Goal: Check status: Check status

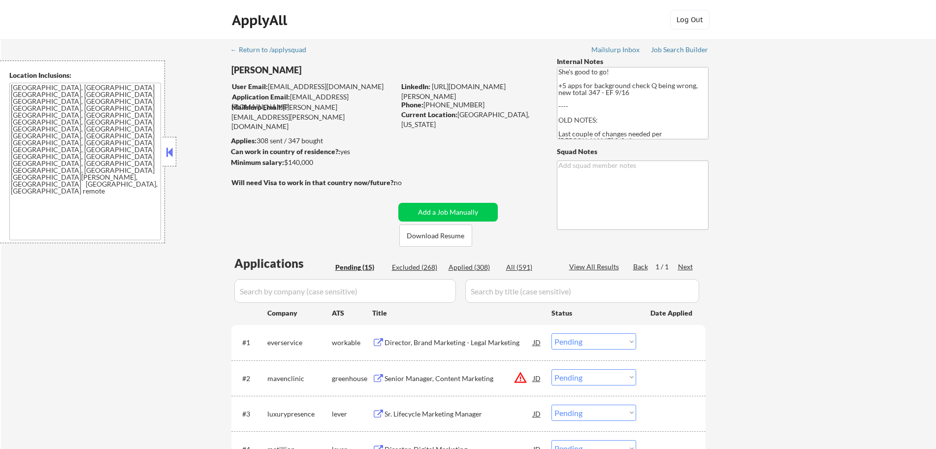
select select ""pending""
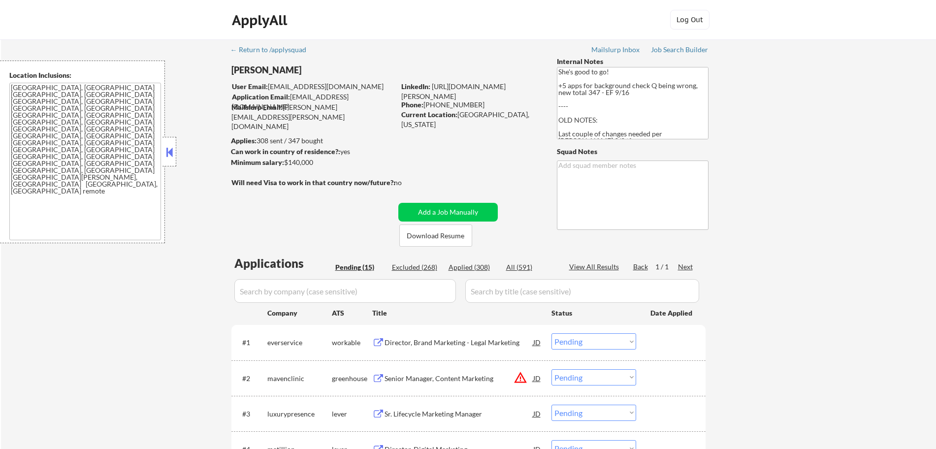
select select ""pending""
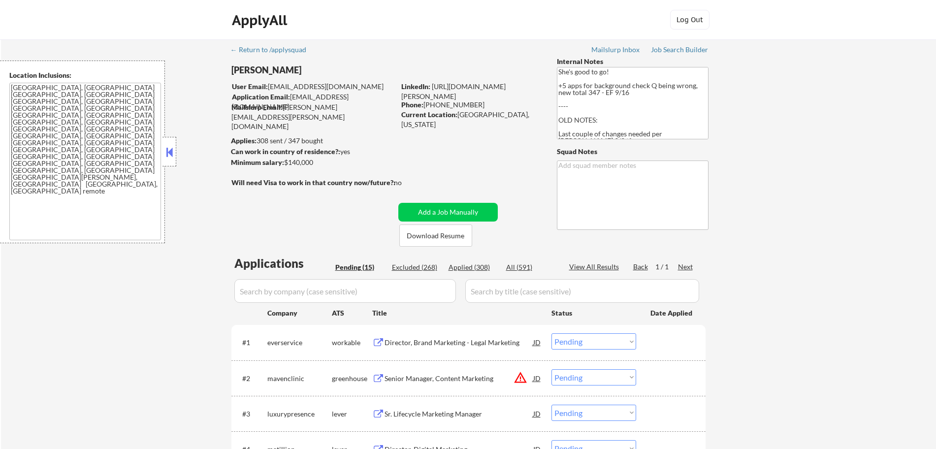
select select ""pending""
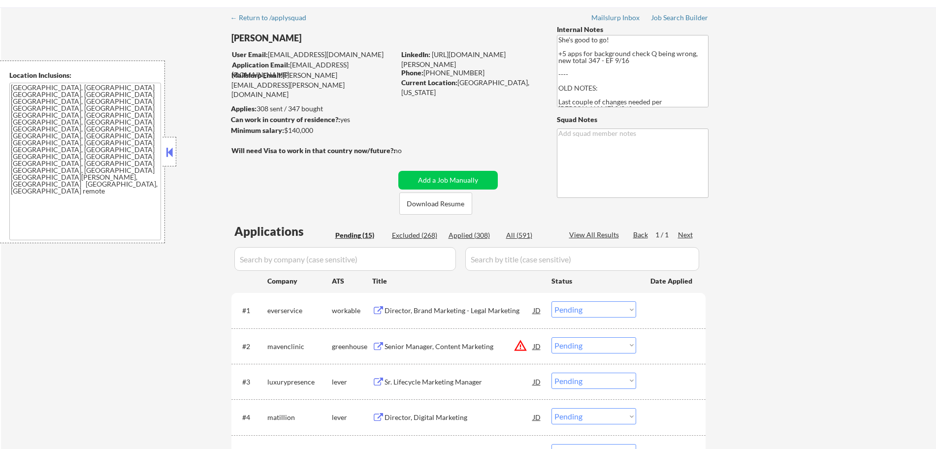
scroll to position [41, 0]
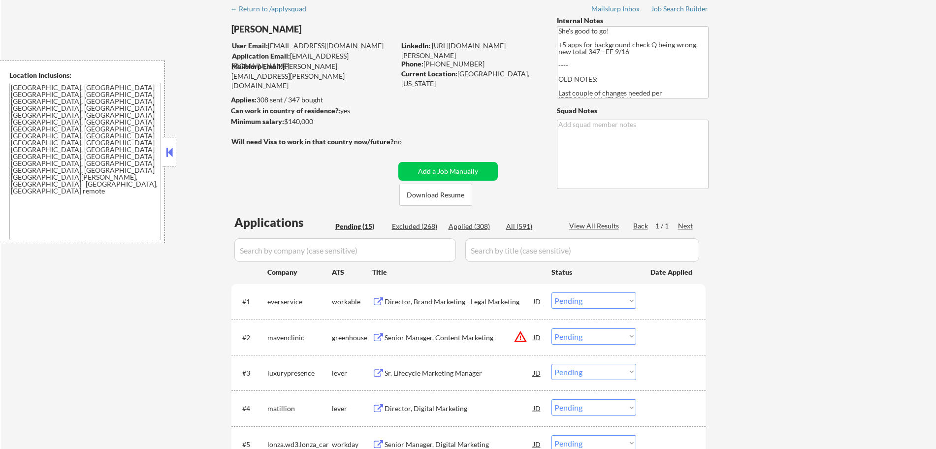
click at [468, 230] on div "Applied (308)" at bounding box center [472, 227] width 49 height 10
select select ""applied""
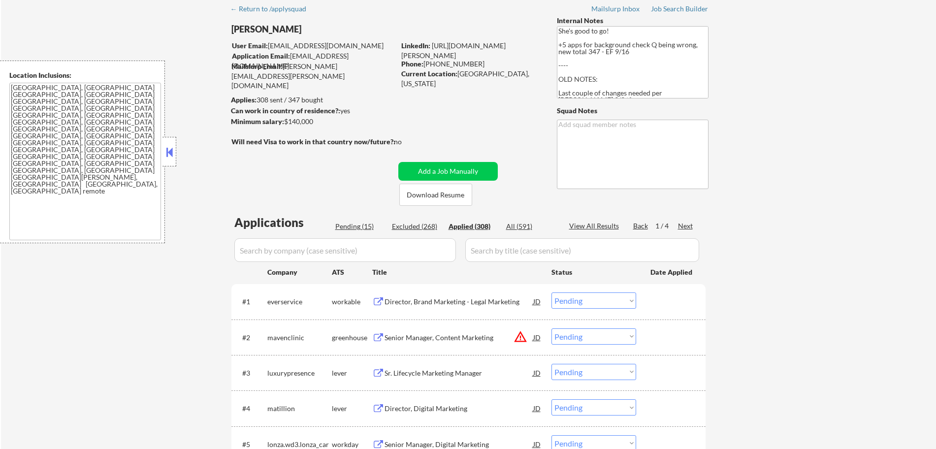
select select ""applied""
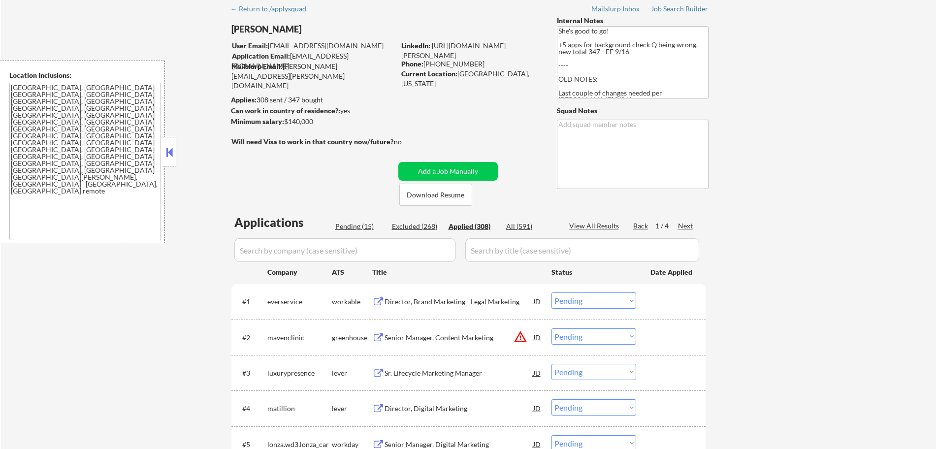
select select ""applied""
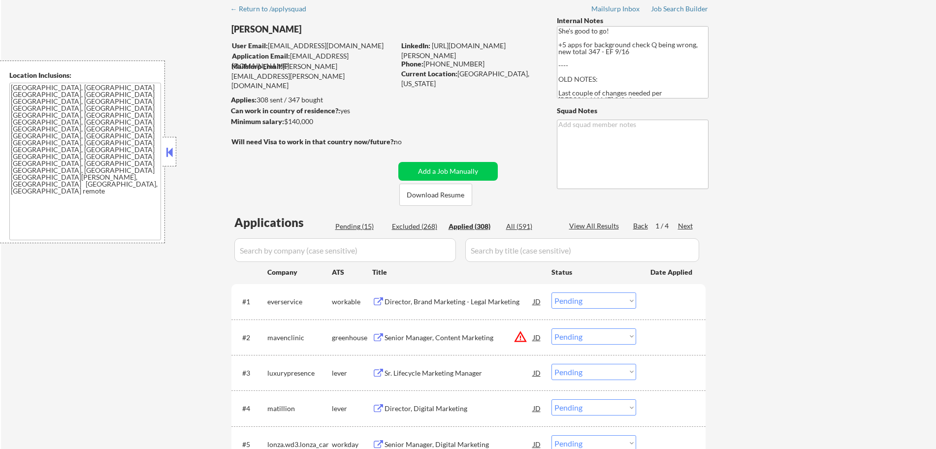
select select ""applied""
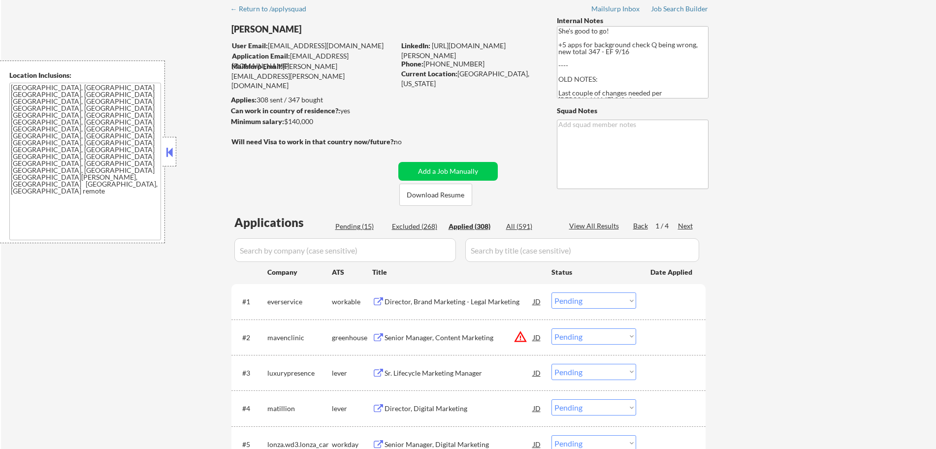
select select ""applied""
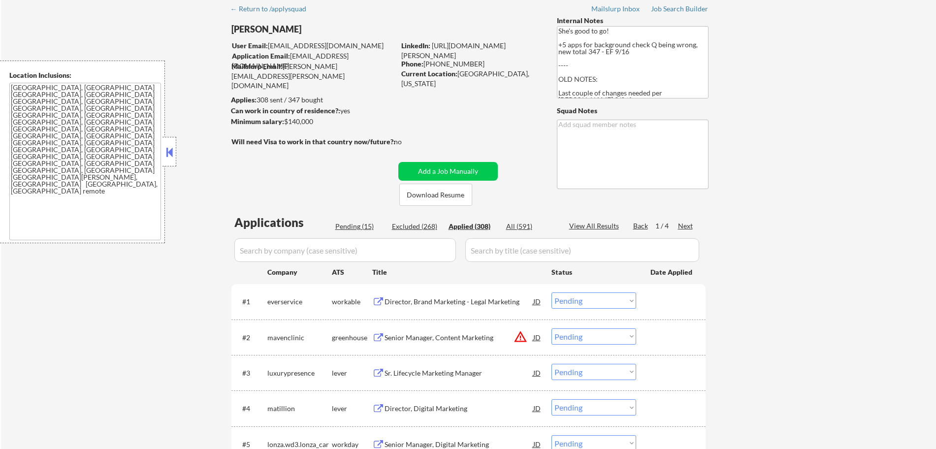
select select ""applied""
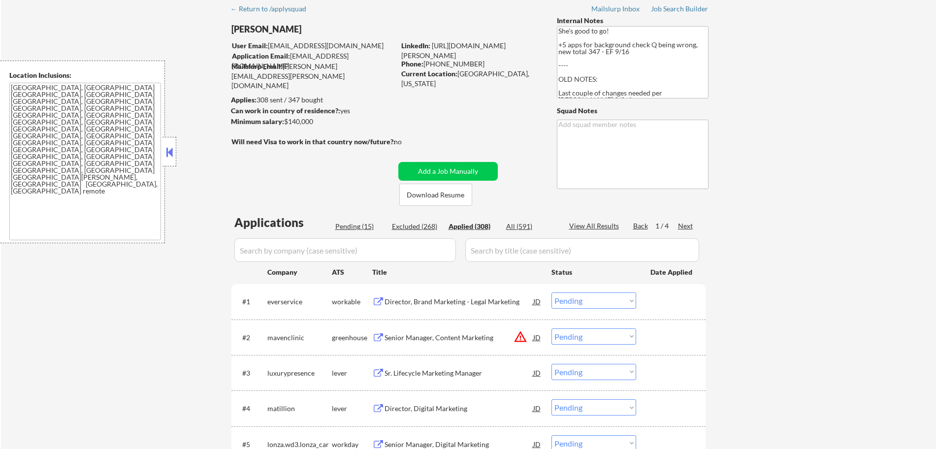
select select ""applied""
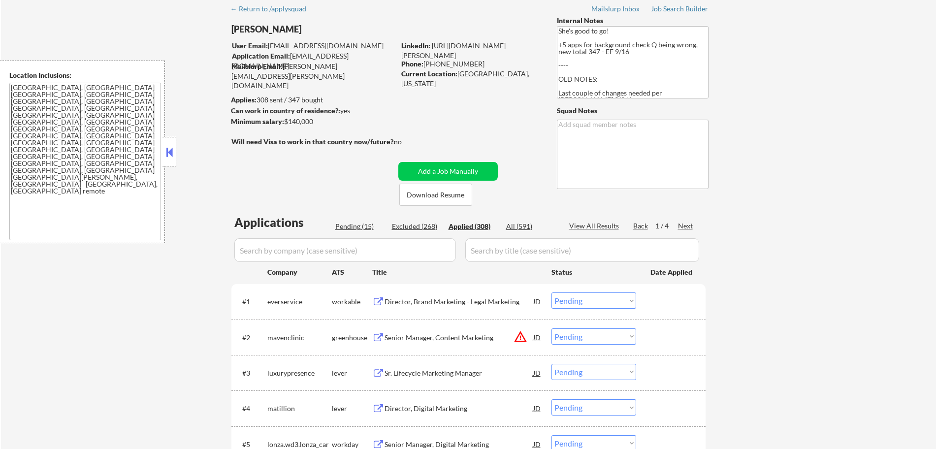
select select ""applied""
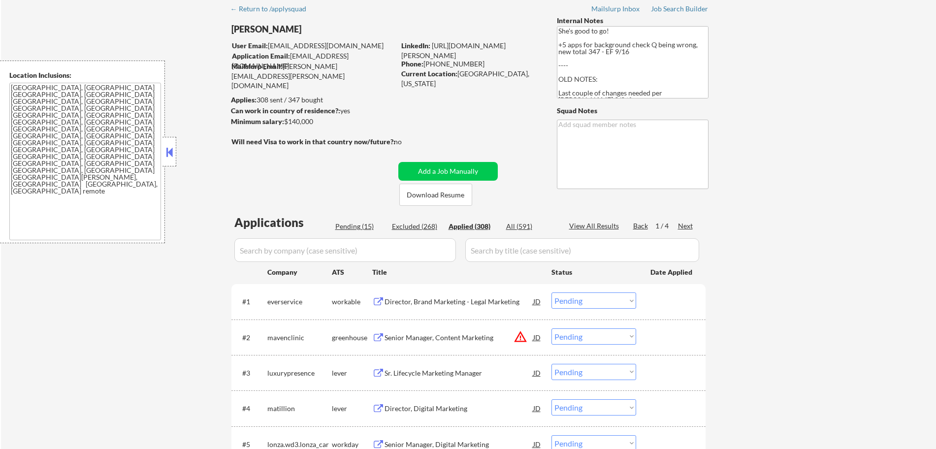
select select ""applied""
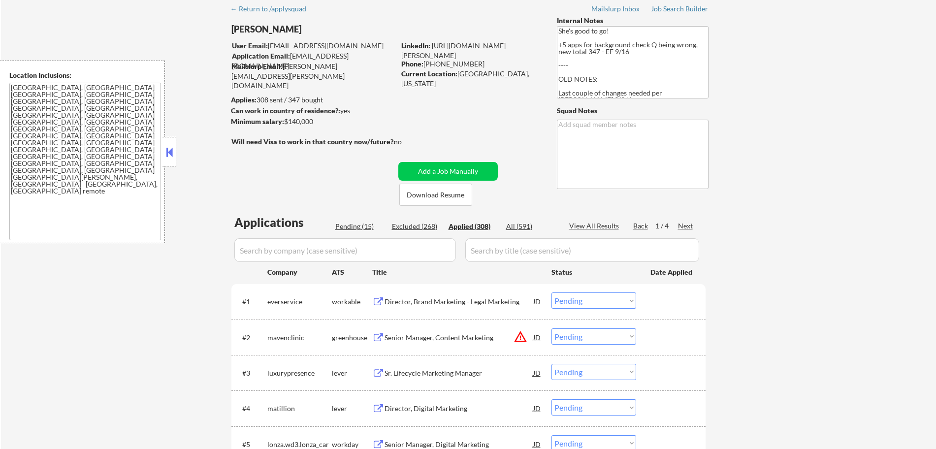
select select ""applied""
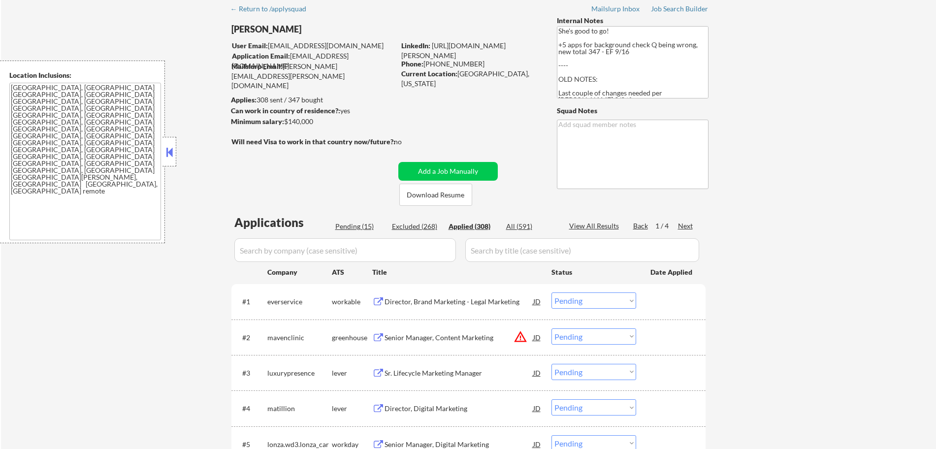
select select ""applied""
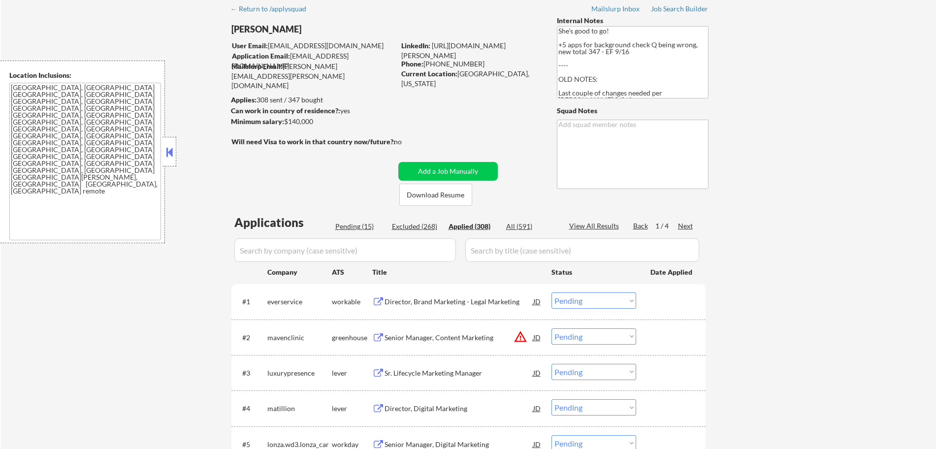
select select ""applied""
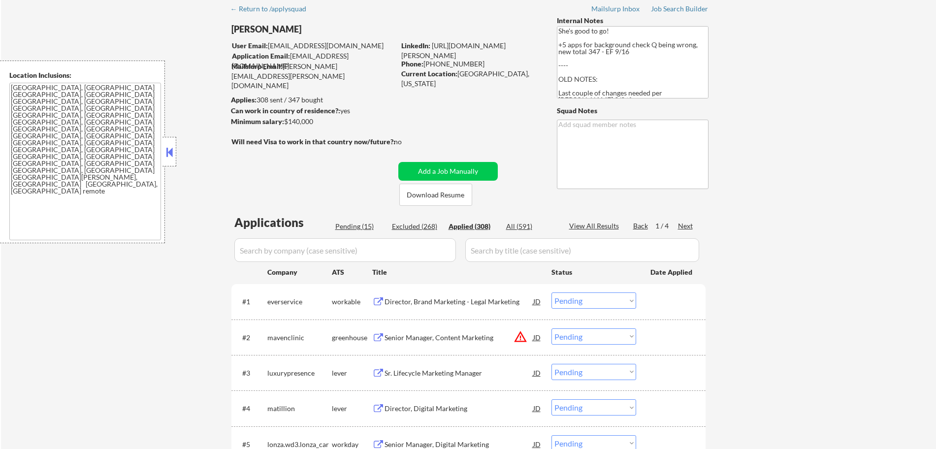
select select ""applied""
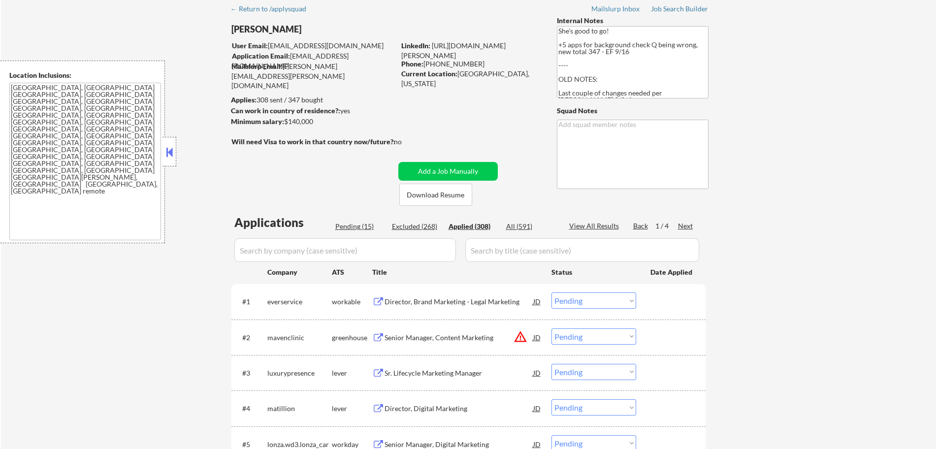
select select ""applied""
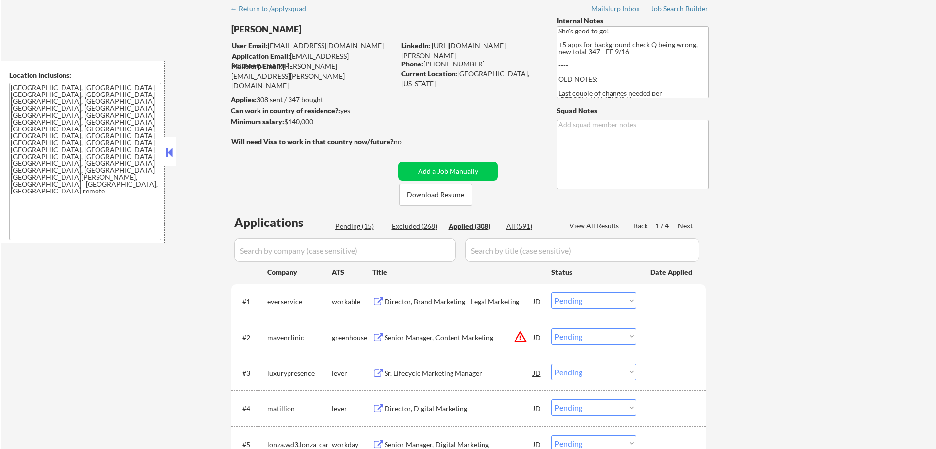
select select ""applied""
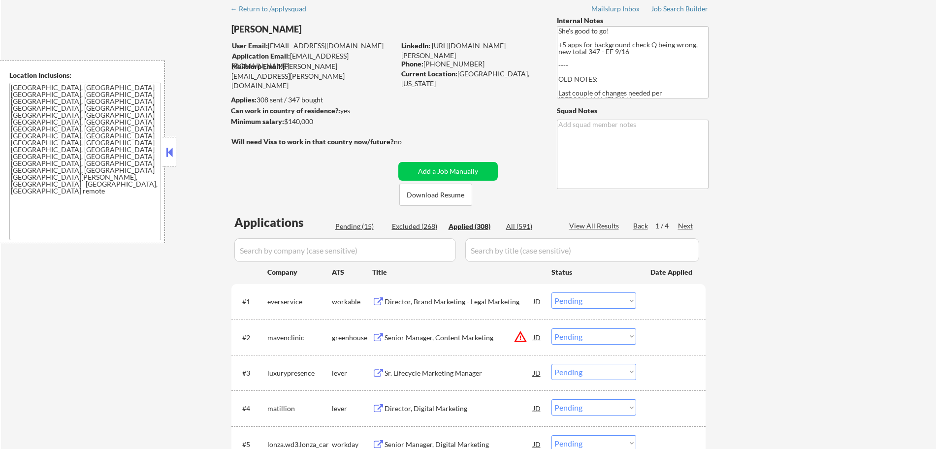
select select ""applied""
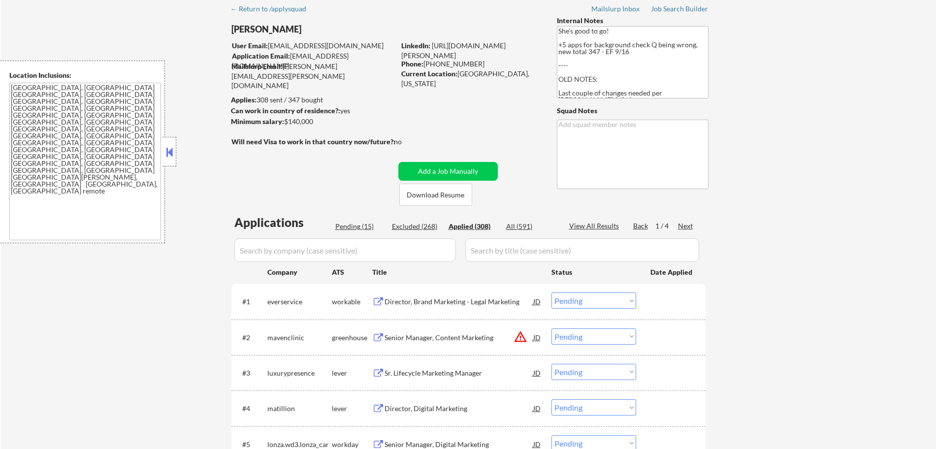
select select ""applied""
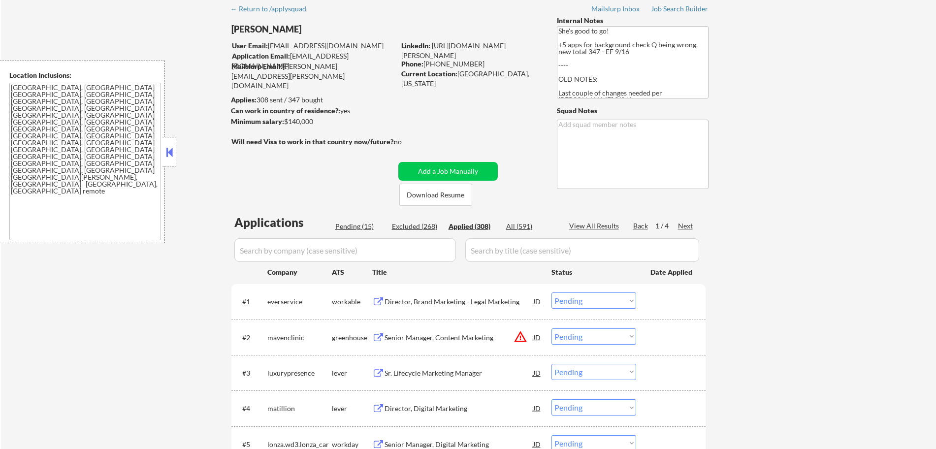
select select ""applied""
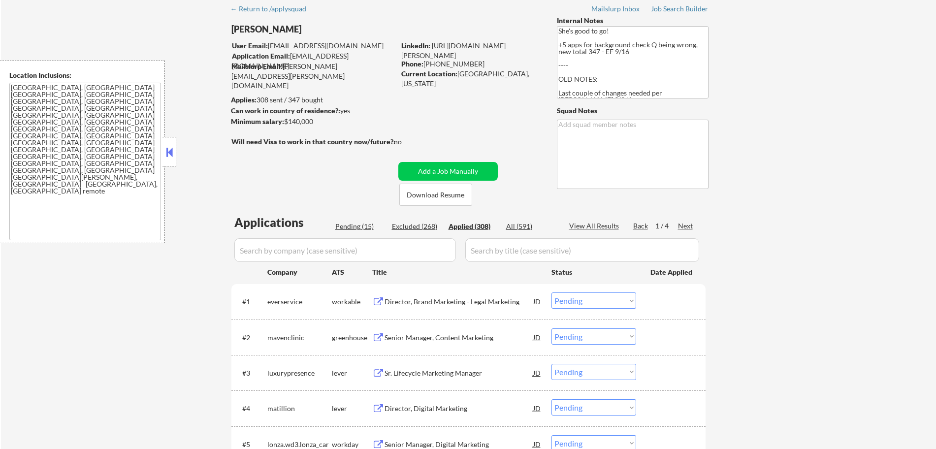
select select ""applied""
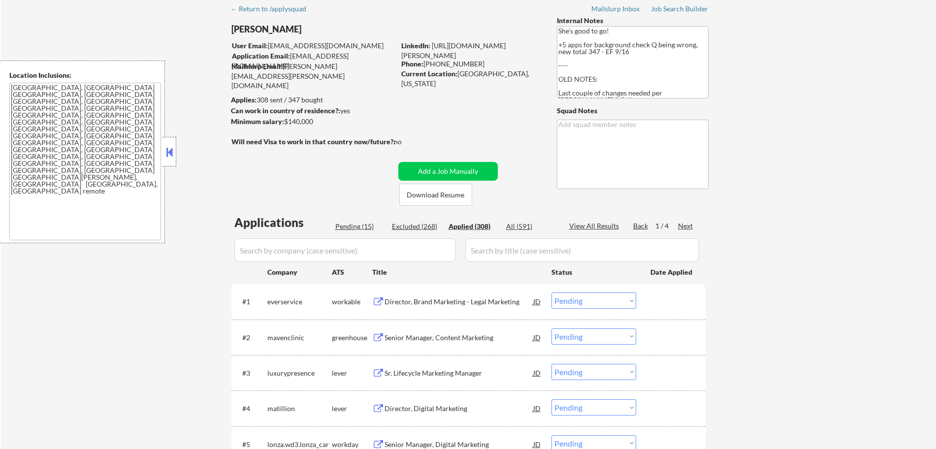
select select ""applied""
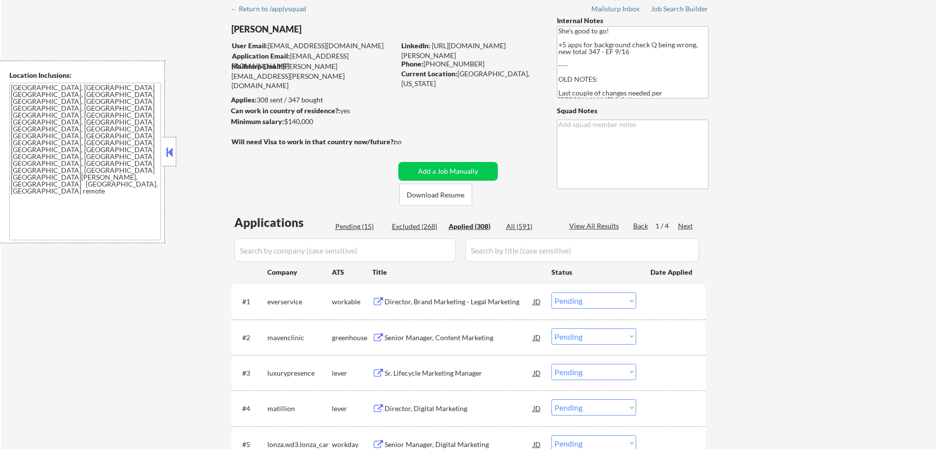
select select ""applied""
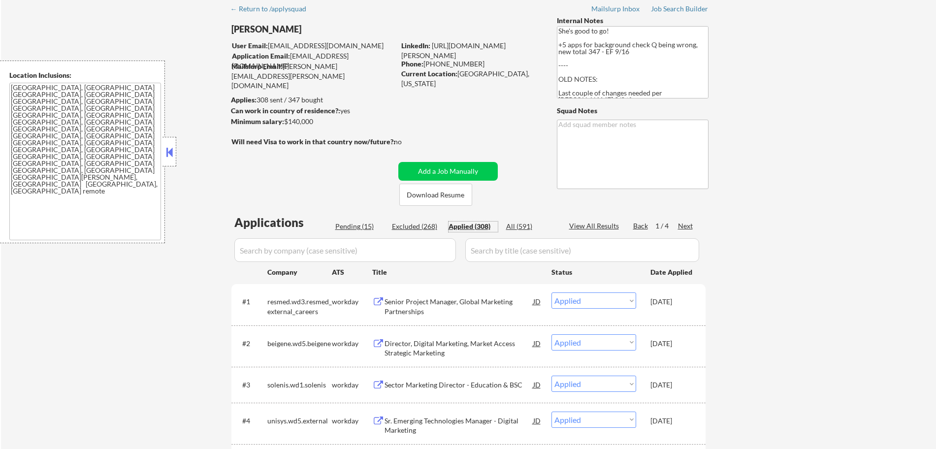
click at [383, 242] on input "input" at bounding box center [345, 250] width 222 height 24
type input "argenx"
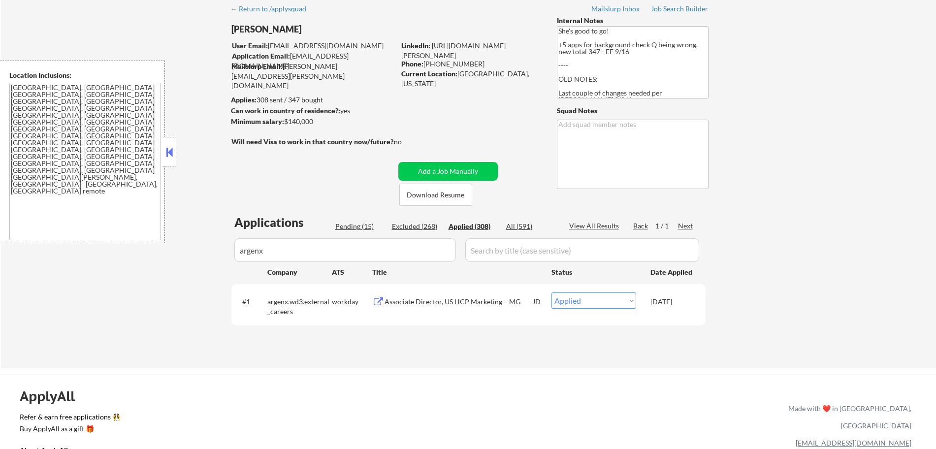
click at [533, 303] on div "JD" at bounding box center [537, 301] width 10 height 18
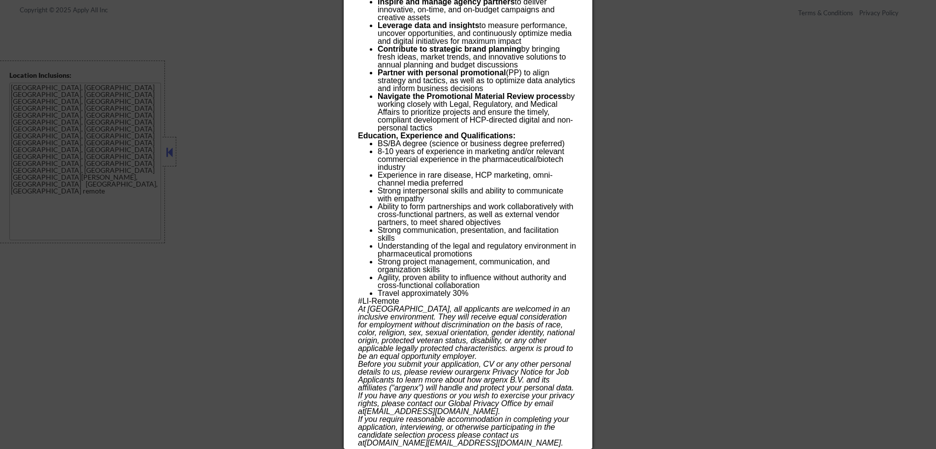
scroll to position [547, 0]
